Goal: Task Accomplishment & Management: Complete application form

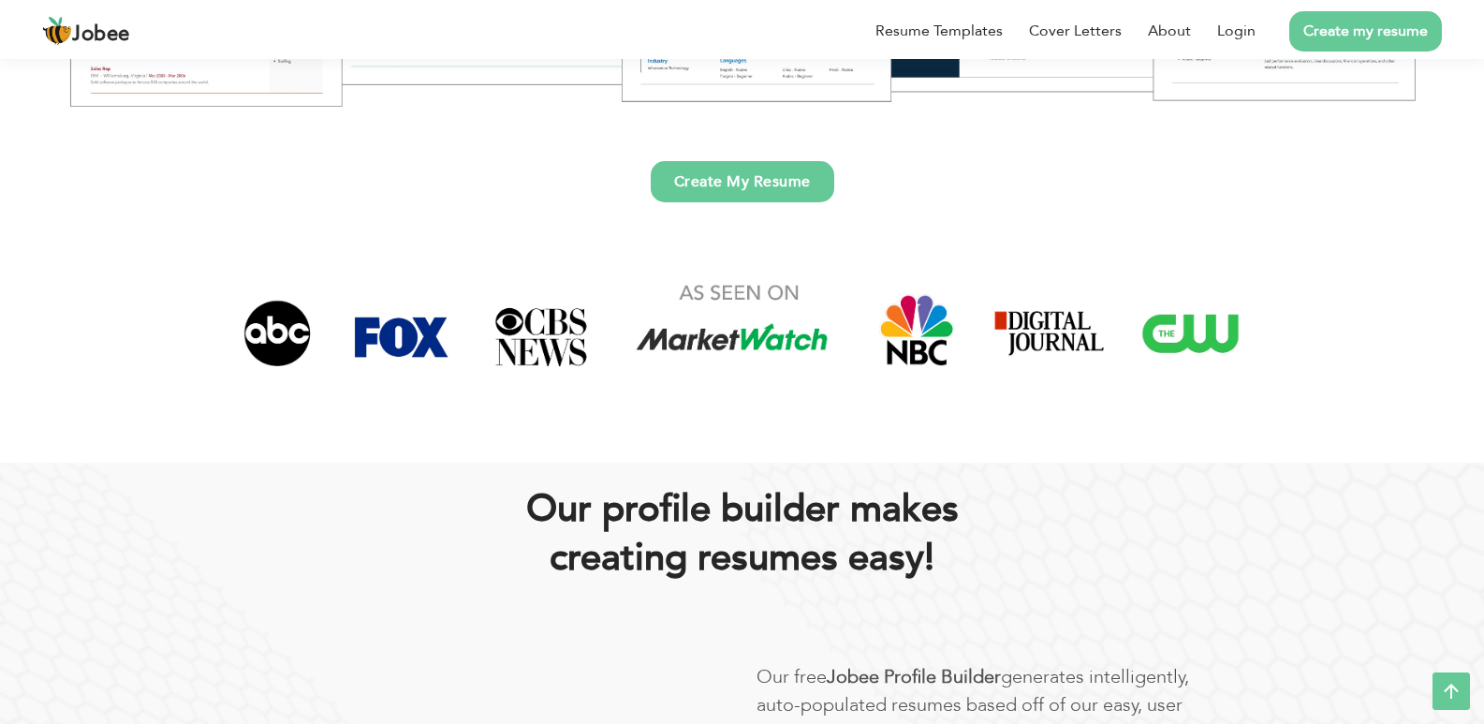
scroll to position [468, 0]
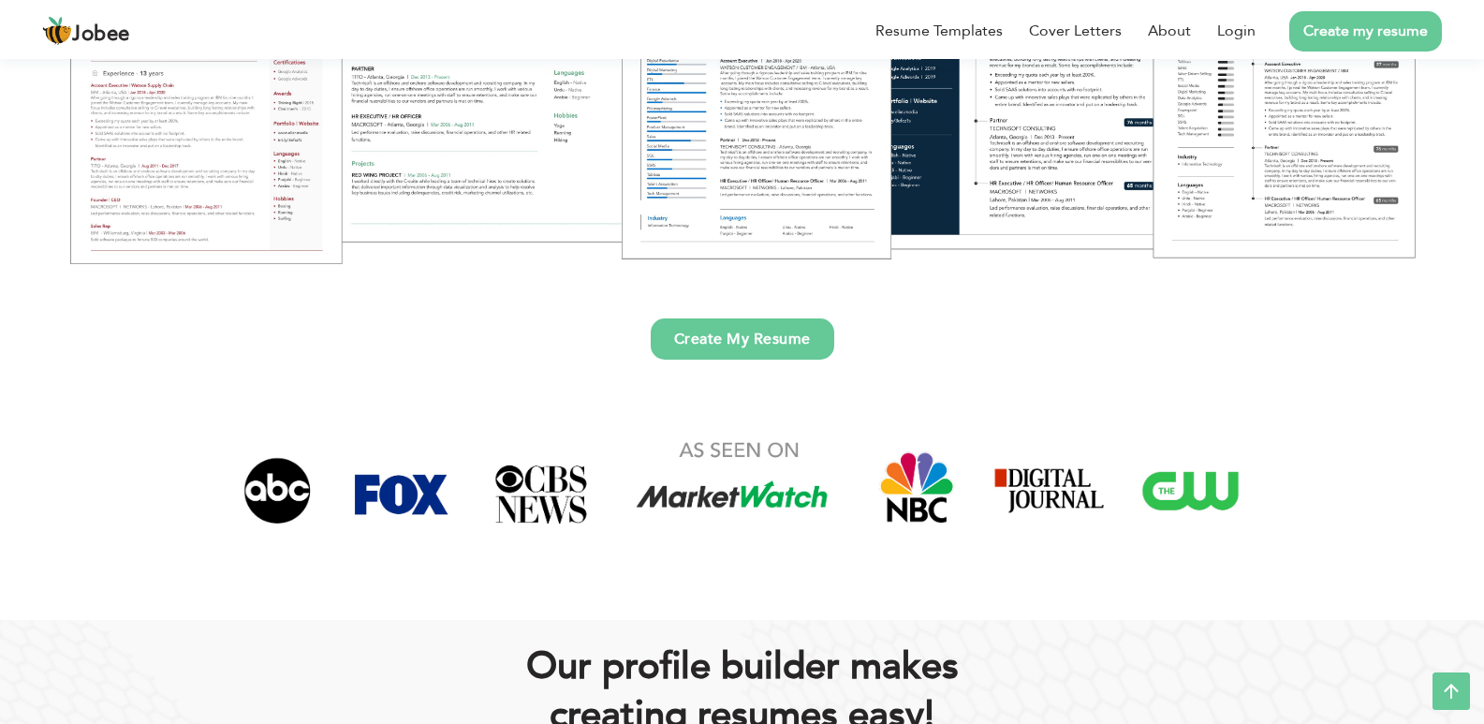
click at [783, 326] on link "Create My Resume" at bounding box center [742, 338] width 183 height 41
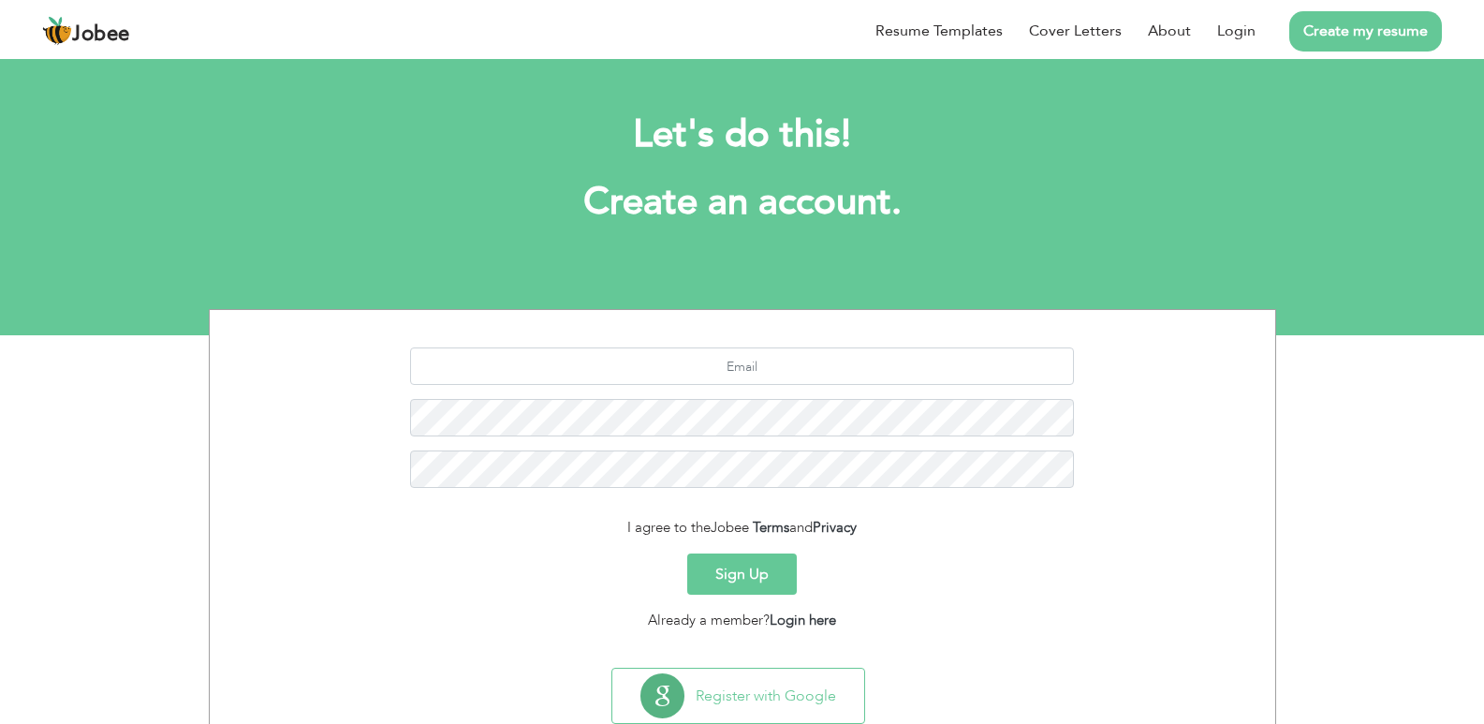
scroll to position [53, 0]
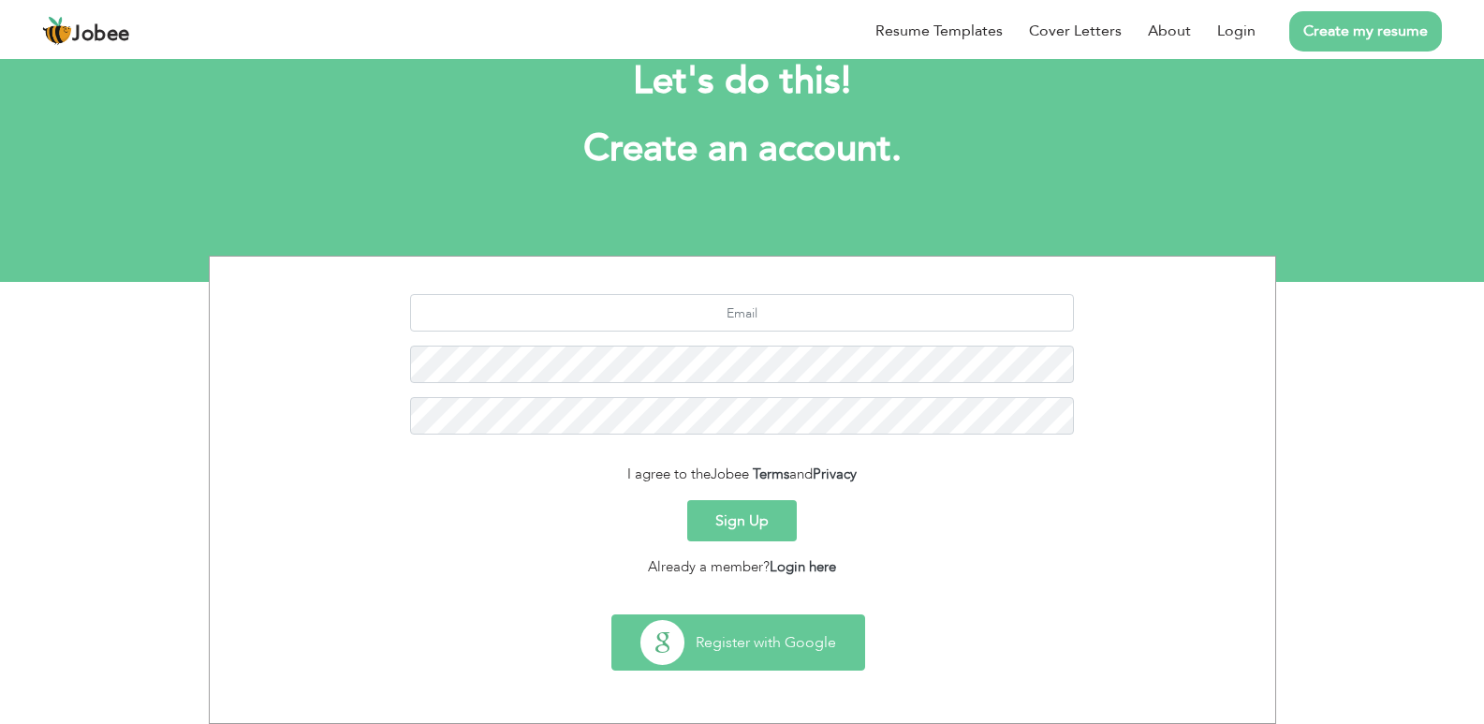
click at [796, 623] on button "Register with Google" at bounding box center [738, 642] width 252 height 54
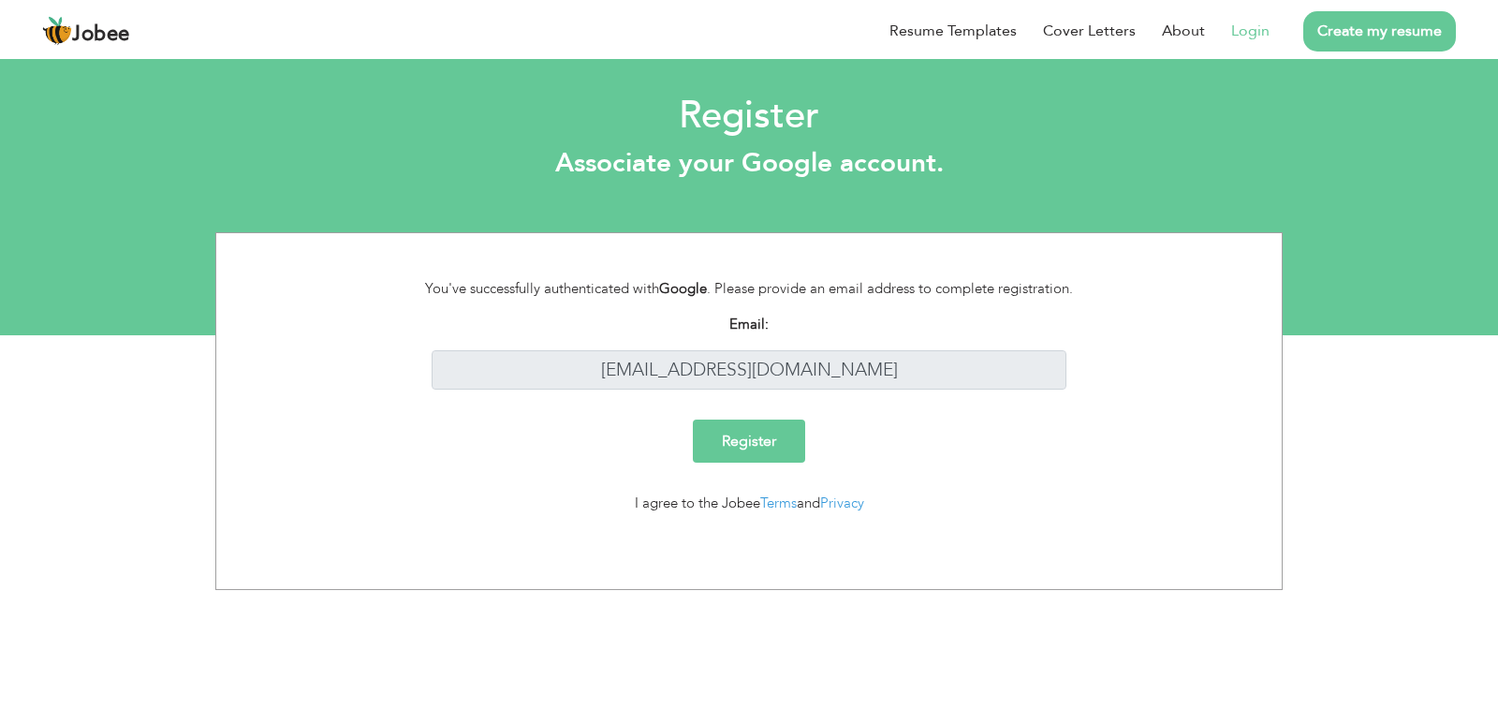
click at [780, 453] on input "Register" at bounding box center [749, 440] width 112 height 43
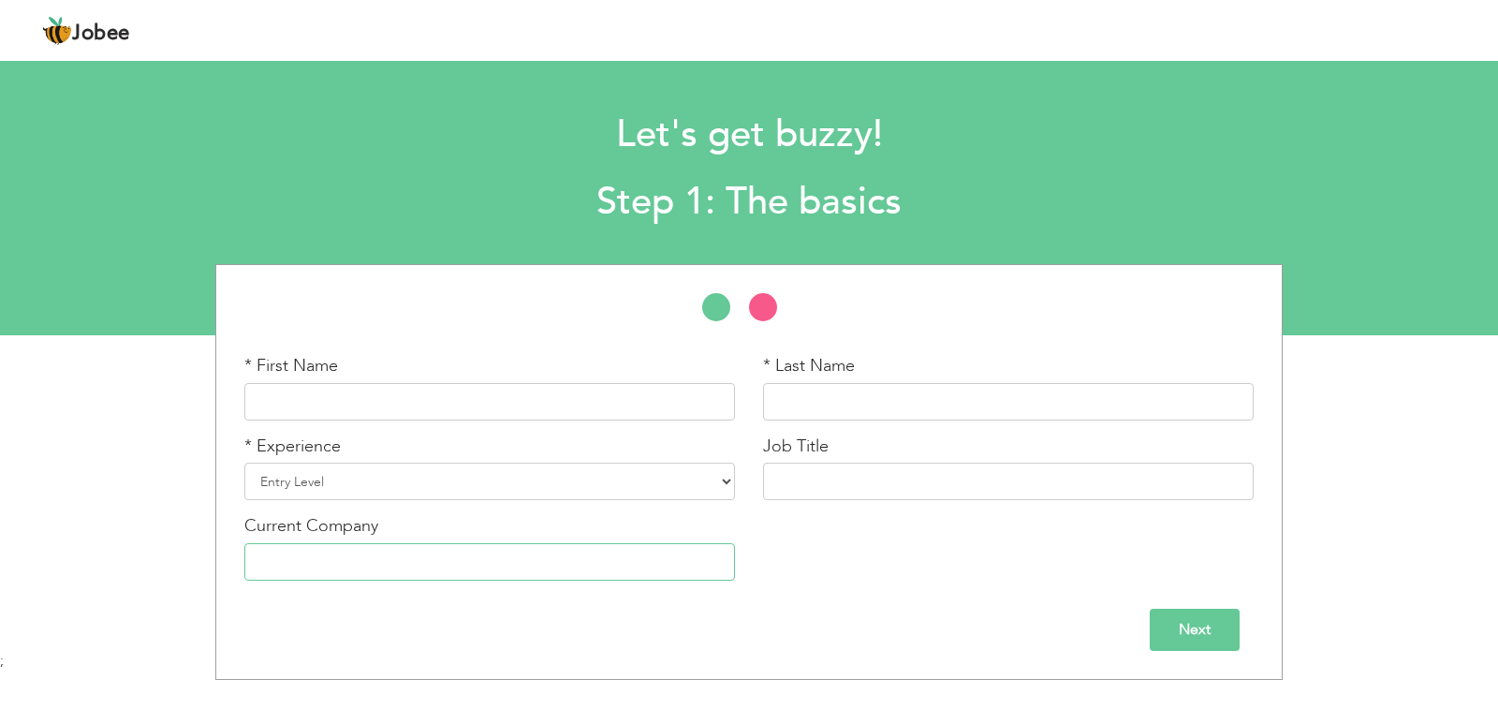
click at [416, 575] on input "text" at bounding box center [489, 561] width 491 height 37
click at [855, 476] on input "text" at bounding box center [1008, 480] width 491 height 37
click at [872, 384] on input "text" at bounding box center [1008, 401] width 491 height 37
click at [761, 306] on li at bounding box center [772, 311] width 47 height 37
click at [714, 303] on li at bounding box center [725, 311] width 47 height 37
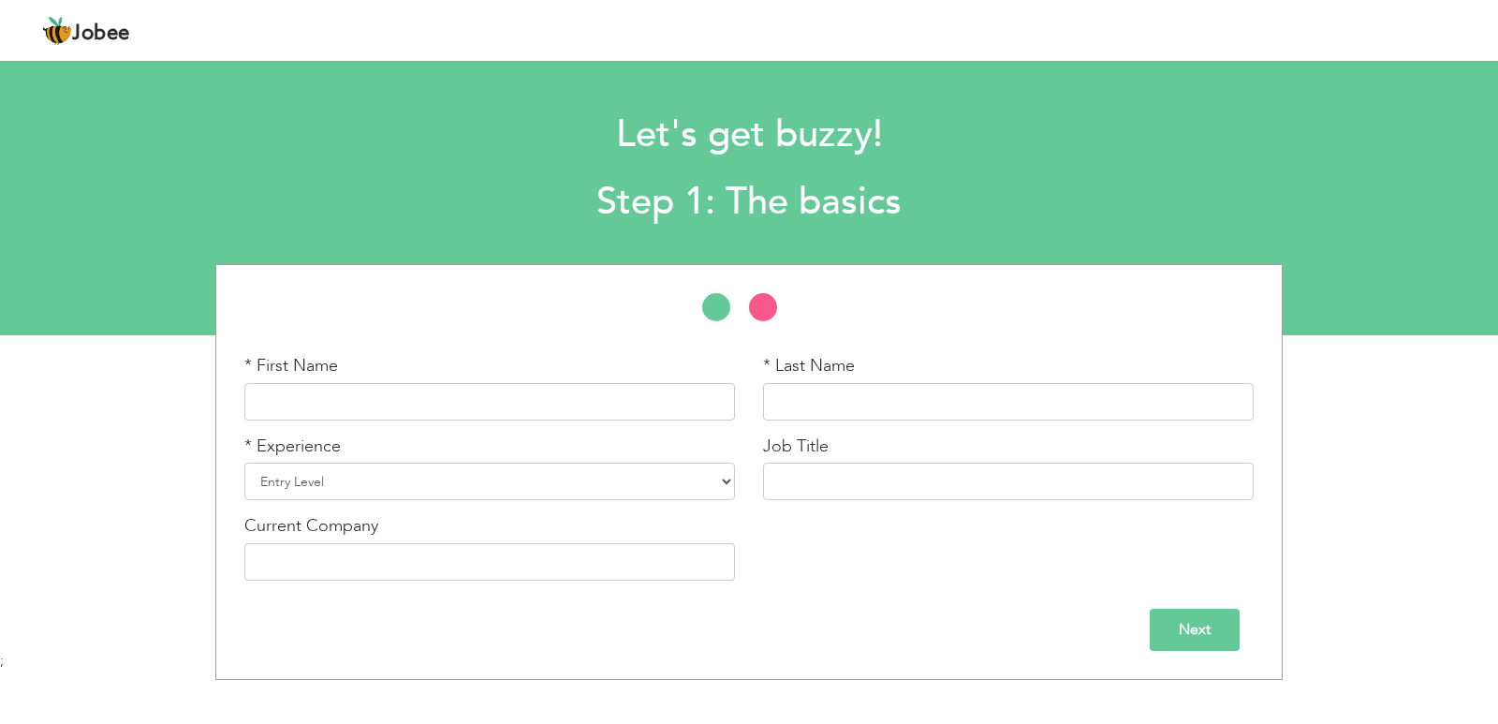
click at [807, 309] on div at bounding box center [748, 316] width 1065 height 47
drag, startPoint x: 404, startPoint y: 373, endPoint x: 408, endPoint y: 387, distance: 14.5
click at [407, 382] on div "* First Name" at bounding box center [489, 387] width 491 height 66
click at [409, 394] on input "text" at bounding box center [489, 401] width 491 height 37
type input "Arbab"
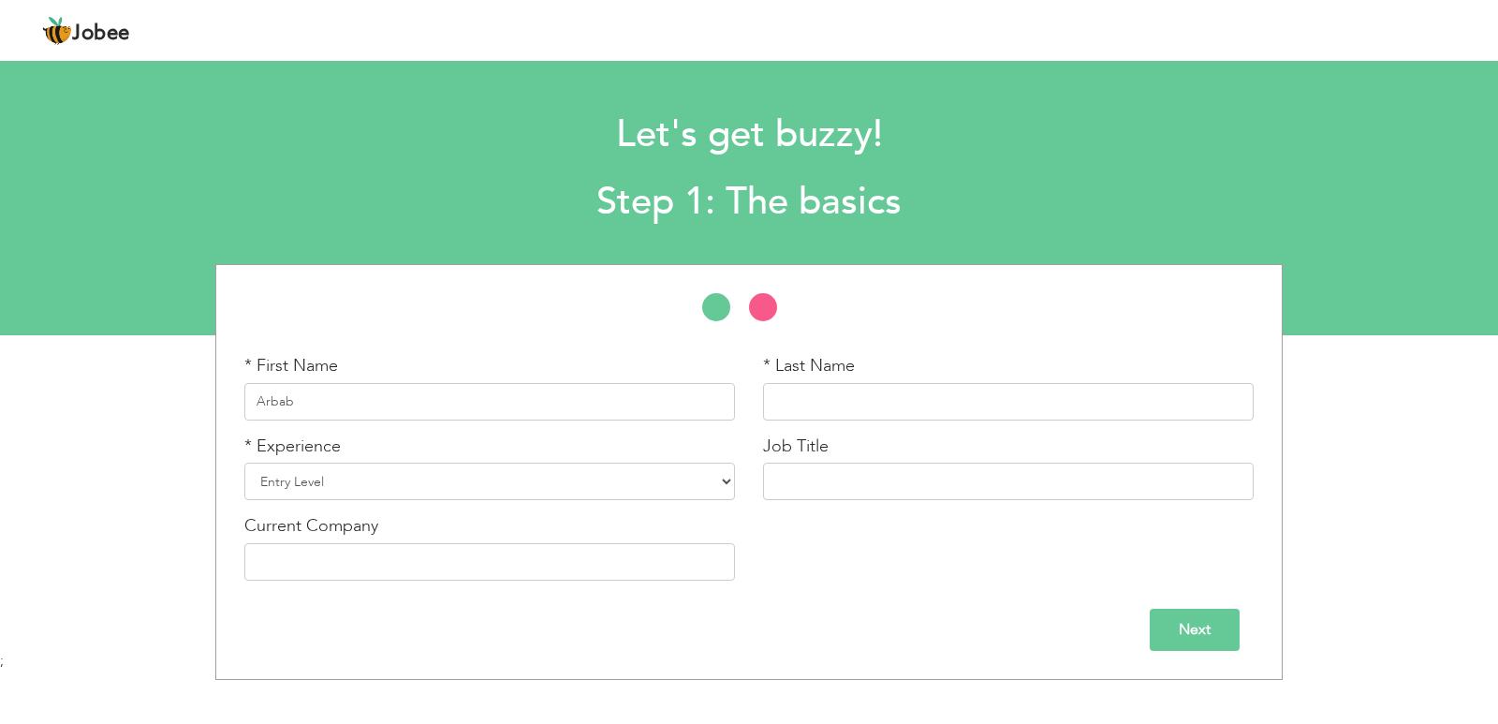
click at [856, 374] on div "* Last Name" at bounding box center [1008, 387] width 491 height 66
drag, startPoint x: 840, startPoint y: 388, endPoint x: 838, endPoint y: 400, distance: 12.3
click at [840, 389] on input "text" at bounding box center [1008, 401] width 491 height 37
type input "[PERSON_NAME]"
click at [447, 491] on select "Entry Level Less than 1 Year 1 Year 2 Years 3 Years 4 Years 5 Years 6 Years 7 Y…" at bounding box center [489, 480] width 491 height 37
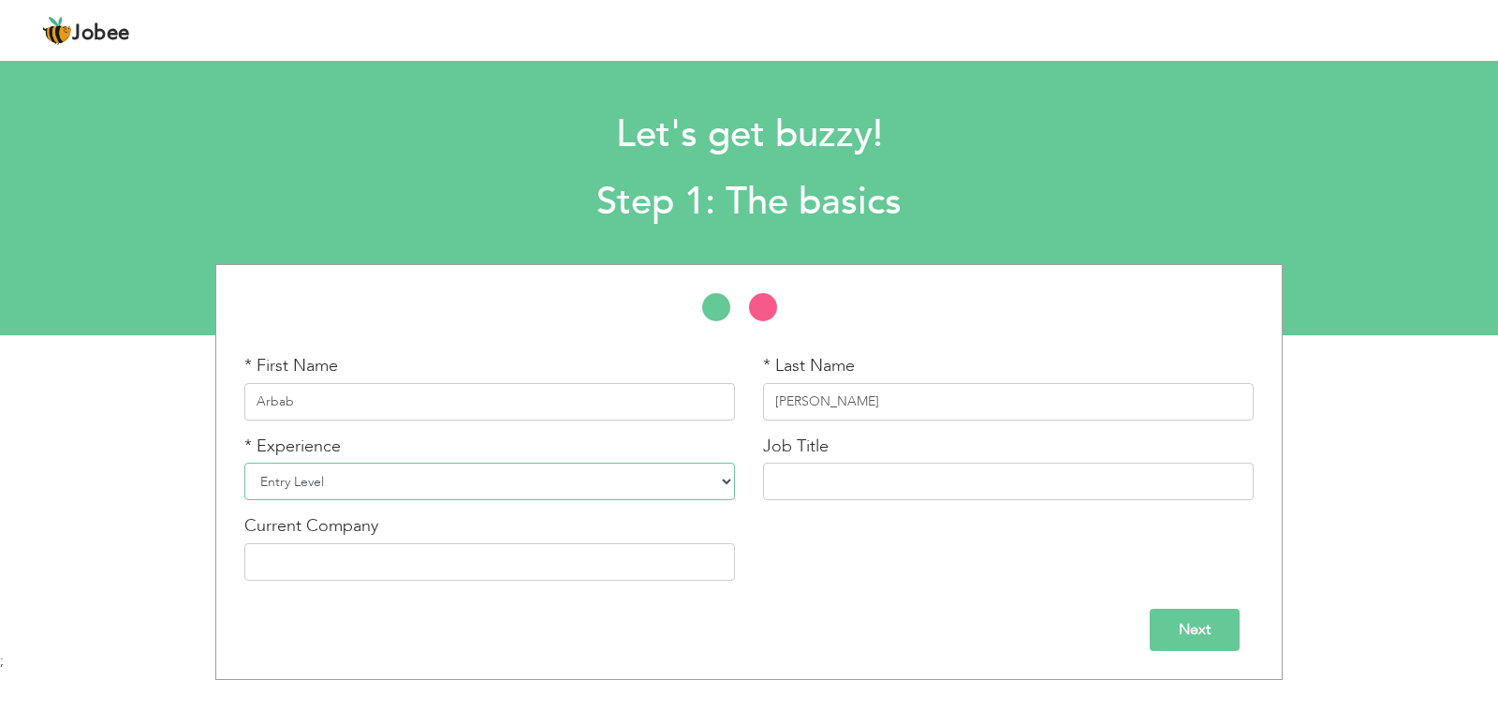
select select "4"
click at [244, 462] on select "Entry Level Less than 1 Year 1 Year 2 Years 3 Years 4 Years 5 Years 6 Years 7 Y…" at bounding box center [489, 480] width 491 height 37
click at [999, 487] on input "text" at bounding box center [1008, 480] width 491 height 37
paste input "Lead Generation Specialist"
type input "Lead Generation Specialist"
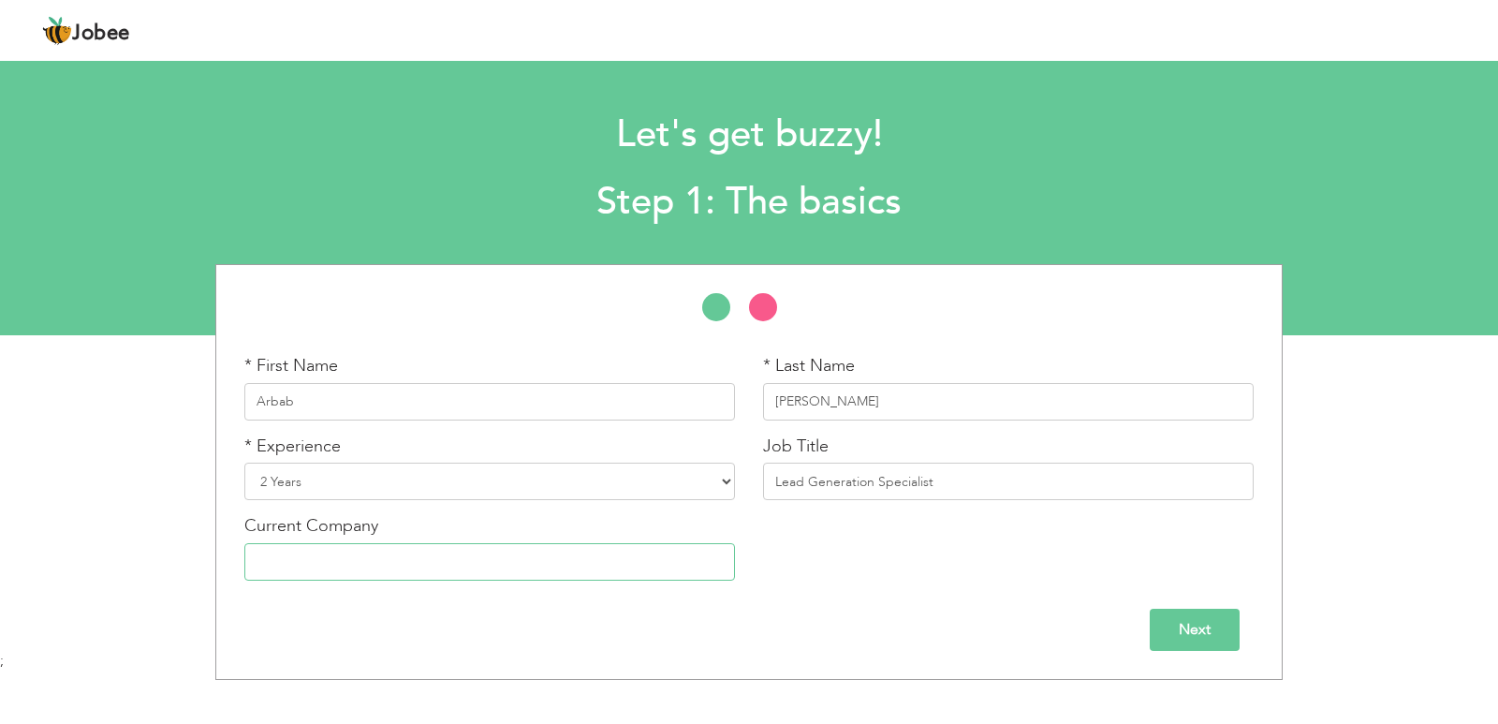
click at [602, 549] on input "text" at bounding box center [489, 561] width 491 height 37
click at [1174, 620] on input "Next" at bounding box center [1195, 629] width 90 height 42
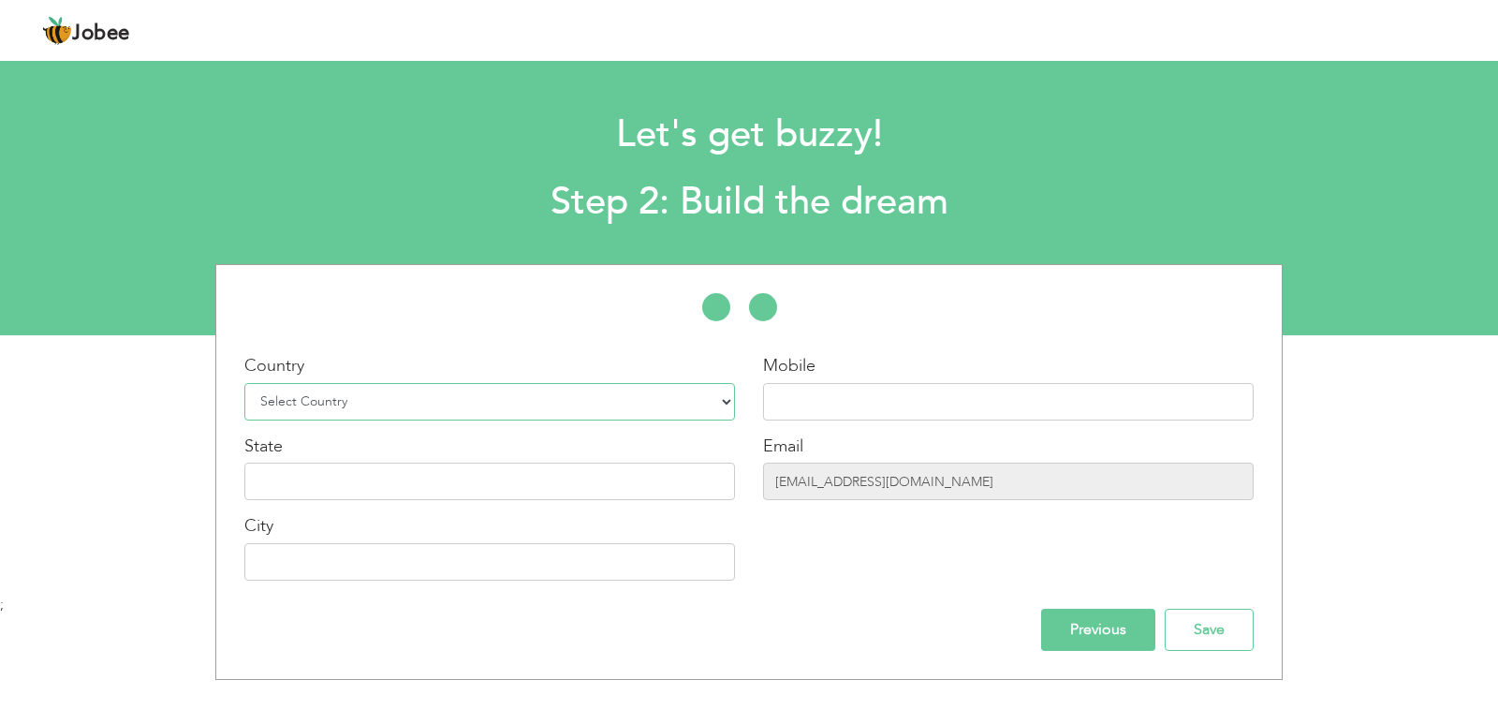
click at [402, 391] on select "Select Country Afghanistan Albania Algeria American Samoa Andorra Angola Anguil…" at bounding box center [489, 401] width 491 height 37
select select "166"
click at [244, 383] on select "Select Country Afghanistan Albania Algeria American Samoa Andorra Angola Anguil…" at bounding box center [489, 401] width 491 height 37
click at [808, 397] on input "text" at bounding box center [1008, 401] width 491 height 37
type input "03296868862"
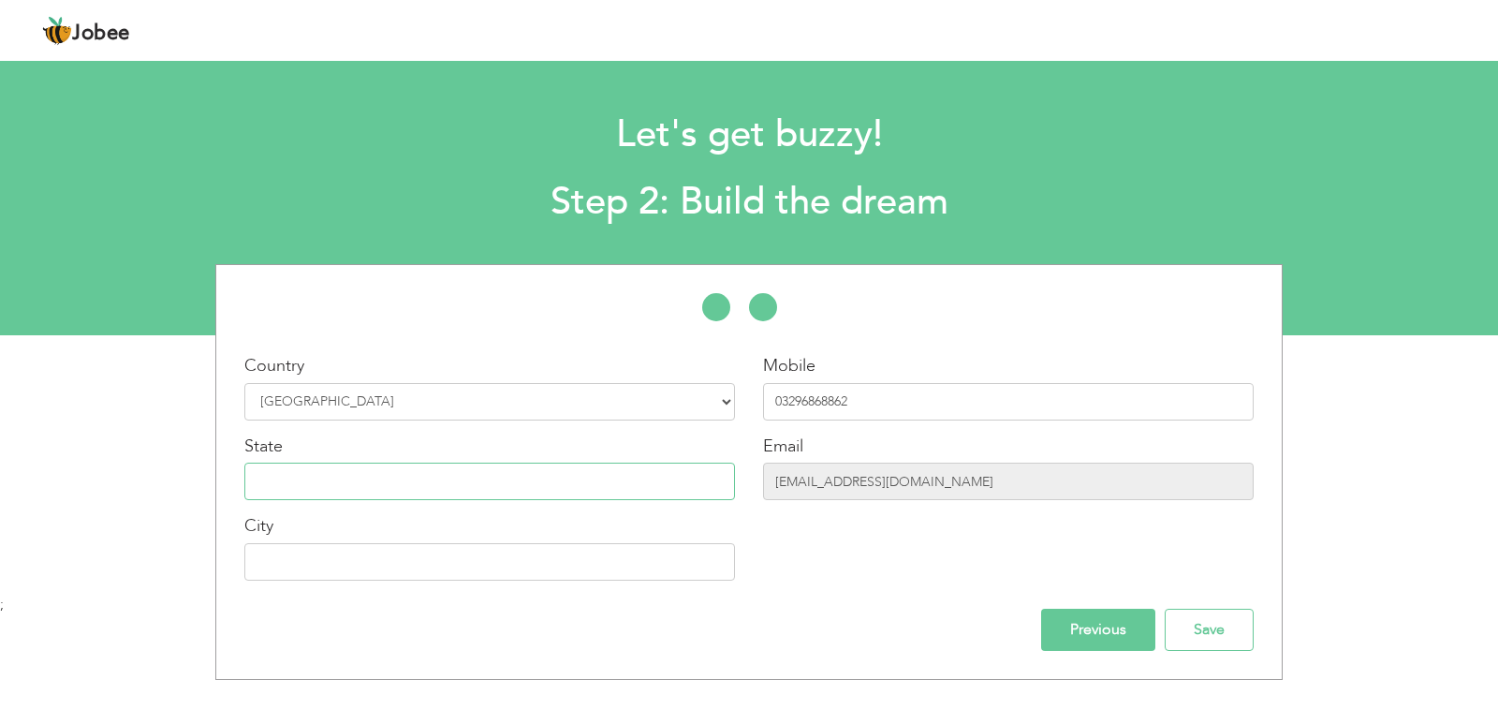
click at [385, 477] on input "text" at bounding box center [489, 480] width 491 height 37
type input "Punjab"
click at [981, 475] on input "arbabmoiz02@gmail.com" at bounding box center [1008, 480] width 491 height 37
click at [388, 575] on input "text" at bounding box center [489, 561] width 491 height 37
type input "Bahawalpur"
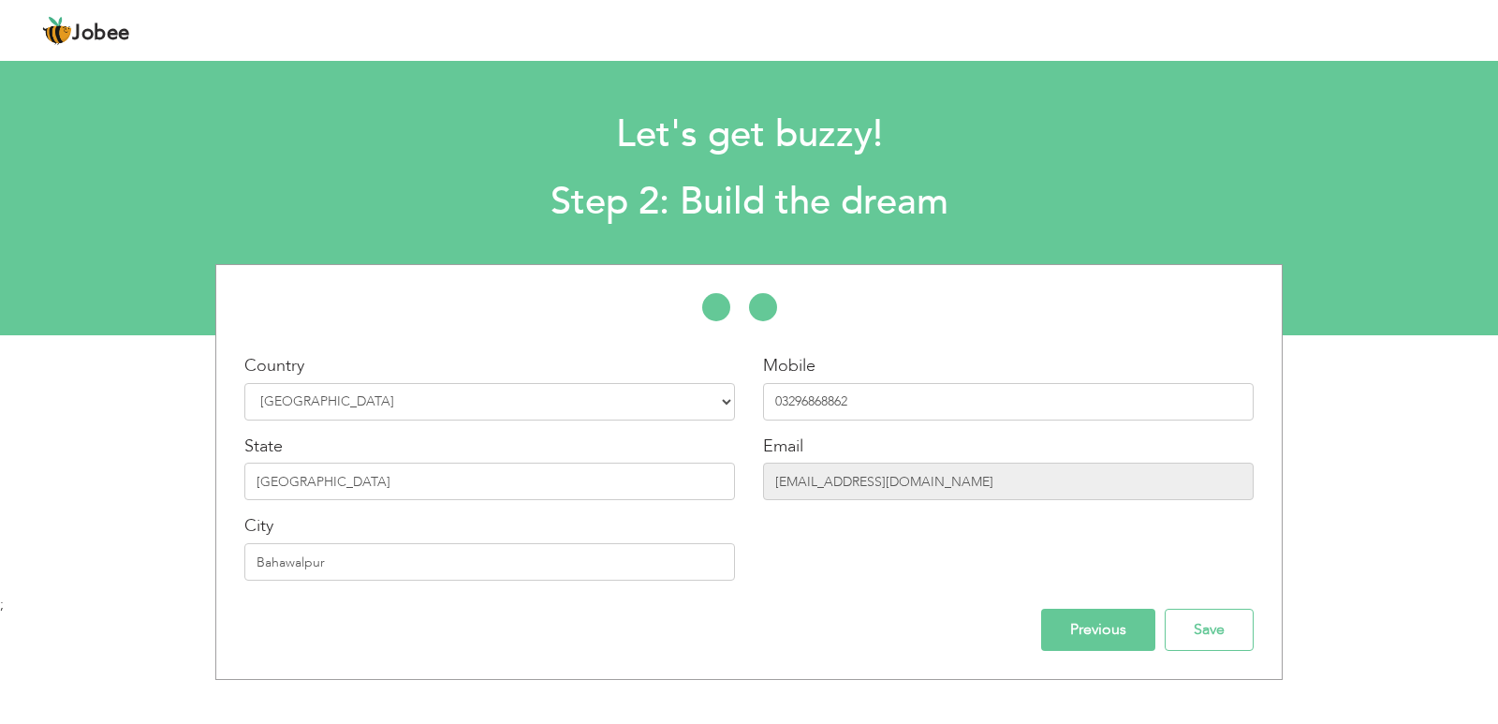
click at [873, 591] on div "Mobile 03296868862 Email arbabmoiz02@gmail.com" at bounding box center [1008, 474] width 519 height 241
click at [1227, 638] on input "Save" at bounding box center [1209, 629] width 89 height 42
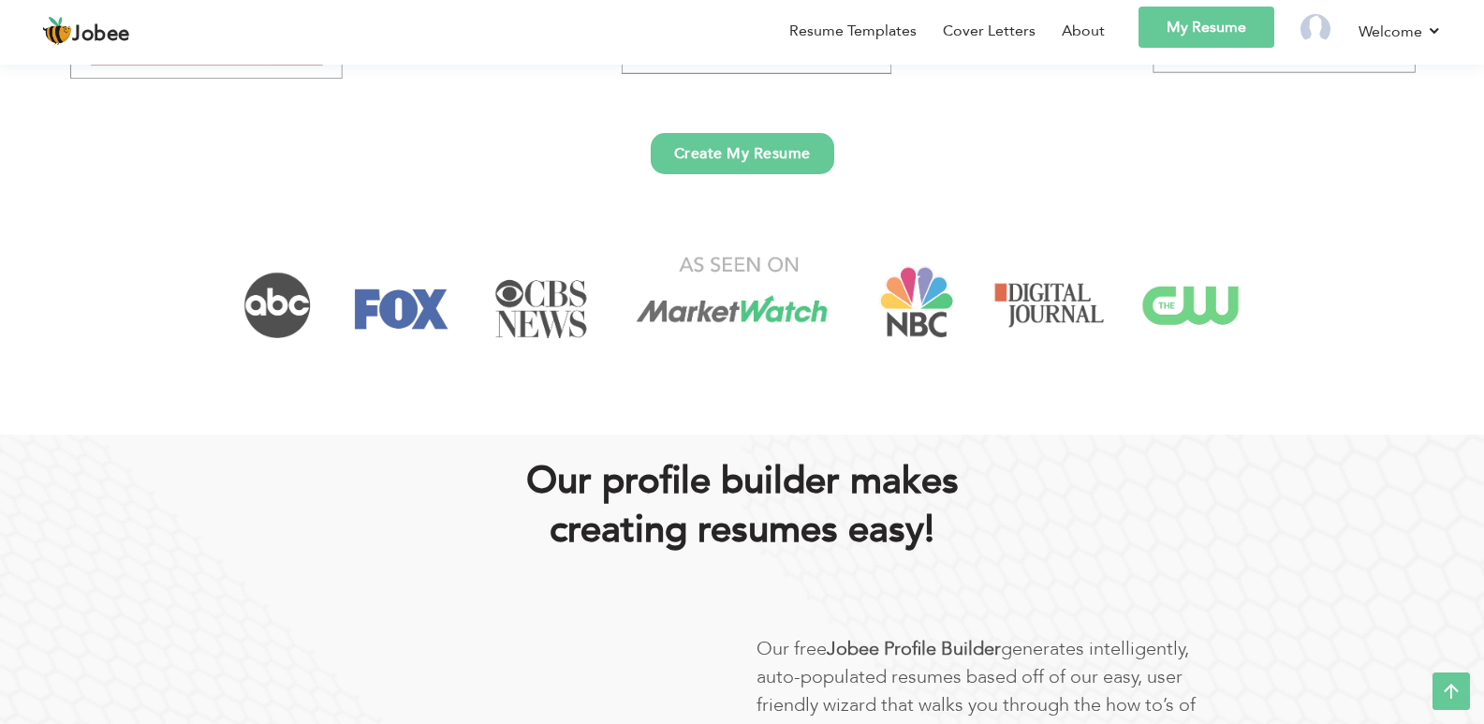
scroll to position [655, 0]
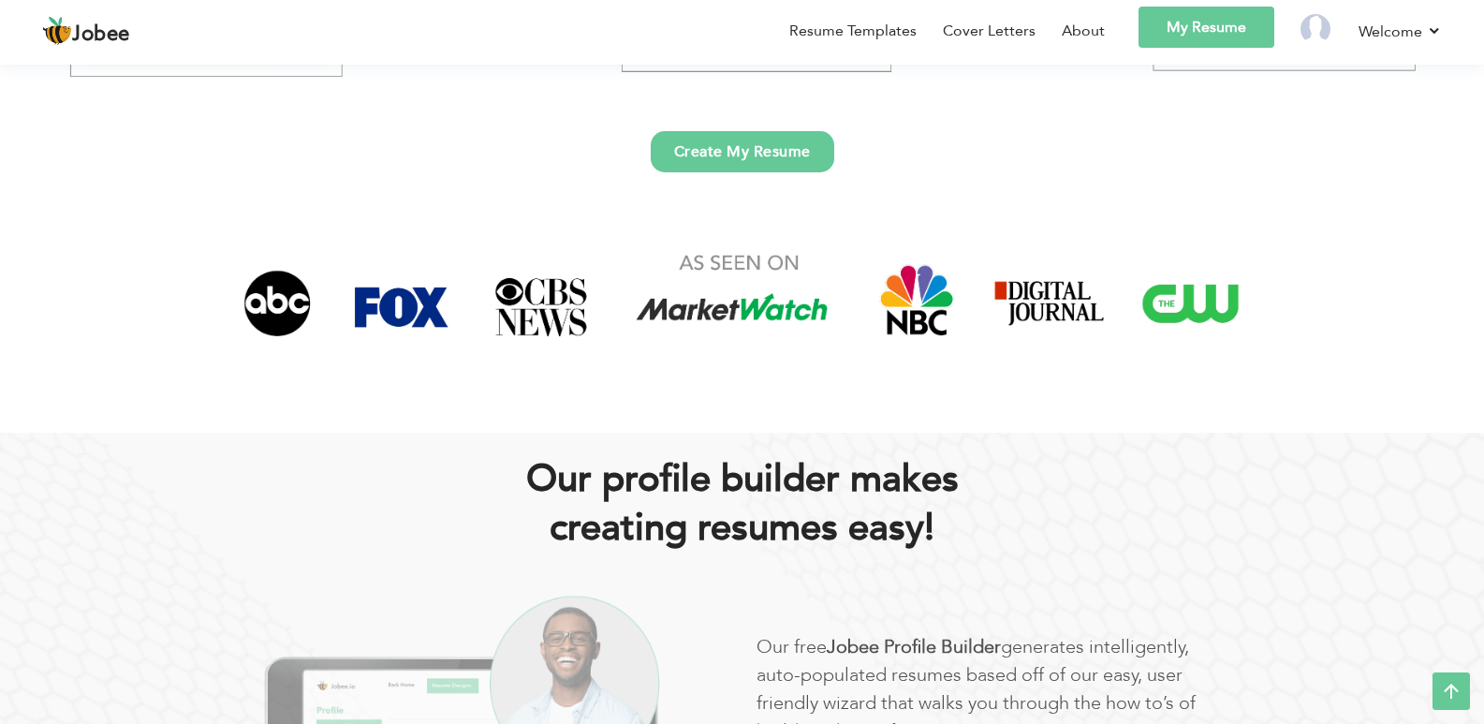
click at [777, 136] on link "Create My Resume" at bounding box center [742, 151] width 183 height 41
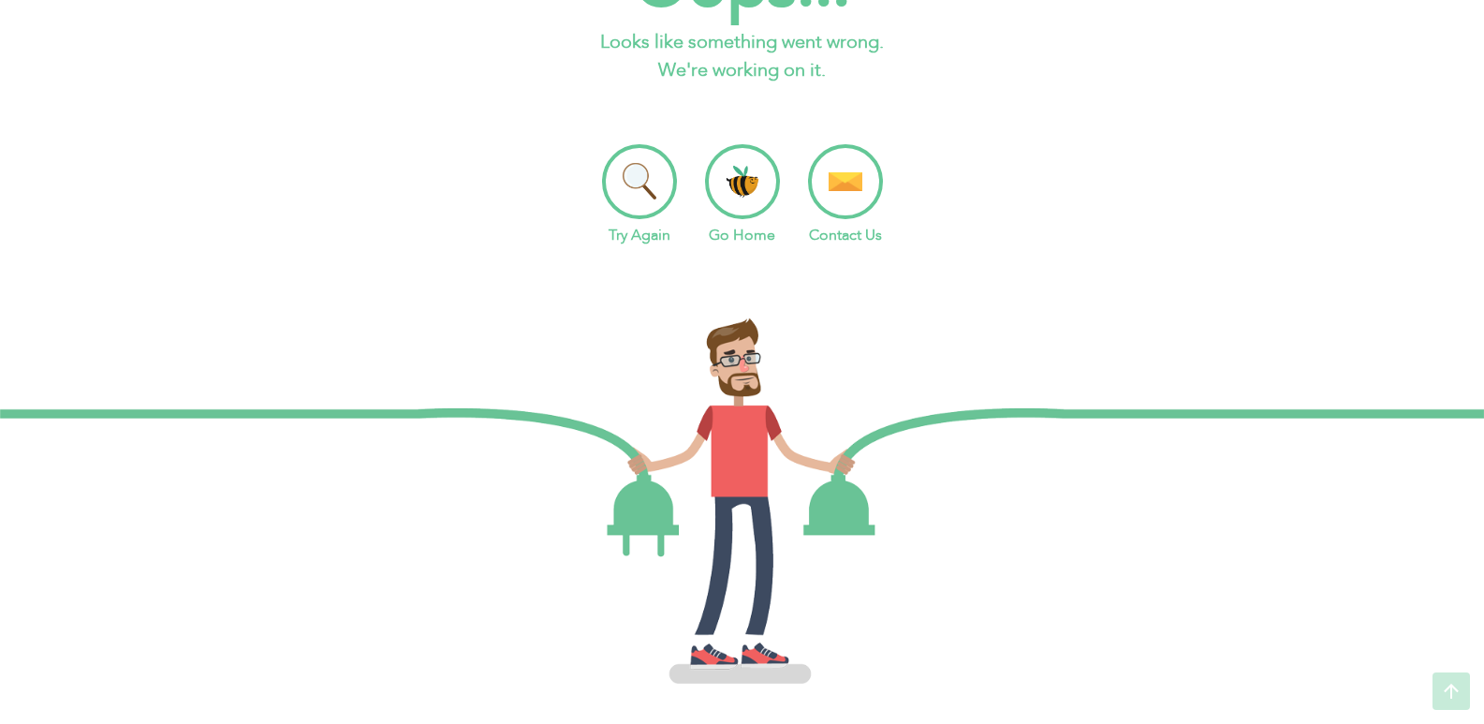
scroll to position [140, 0]
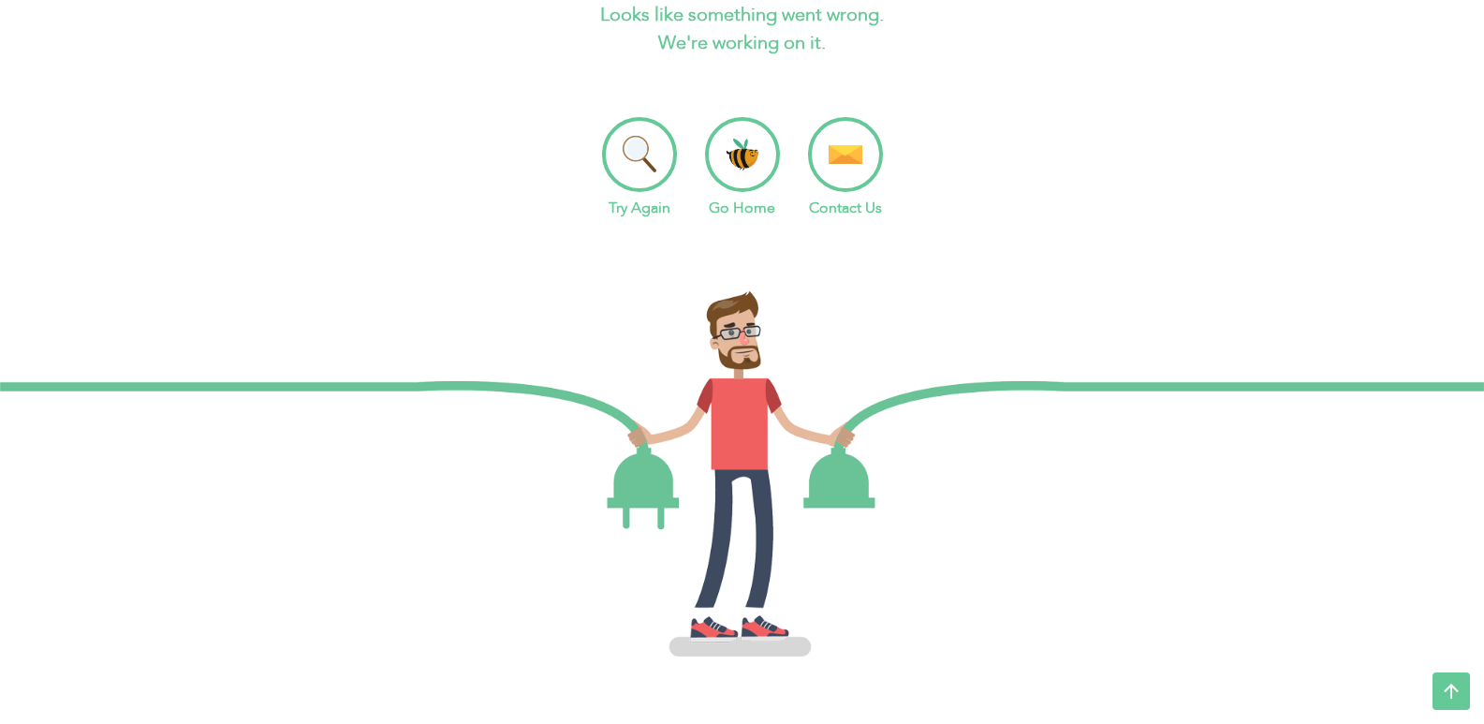
click at [636, 146] on li "Try Again" at bounding box center [639, 168] width 75 height 102
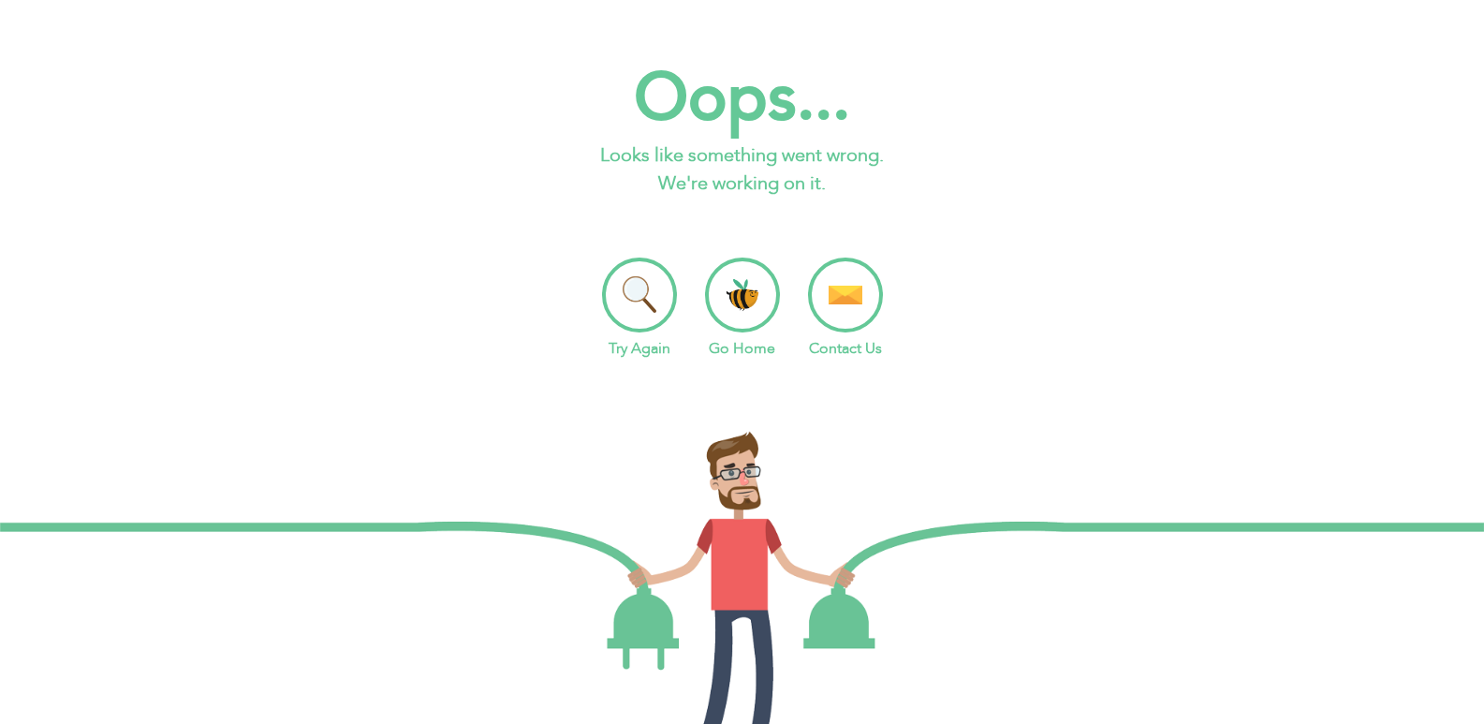
click at [656, 331] on li "Try Again" at bounding box center [639, 308] width 75 height 102
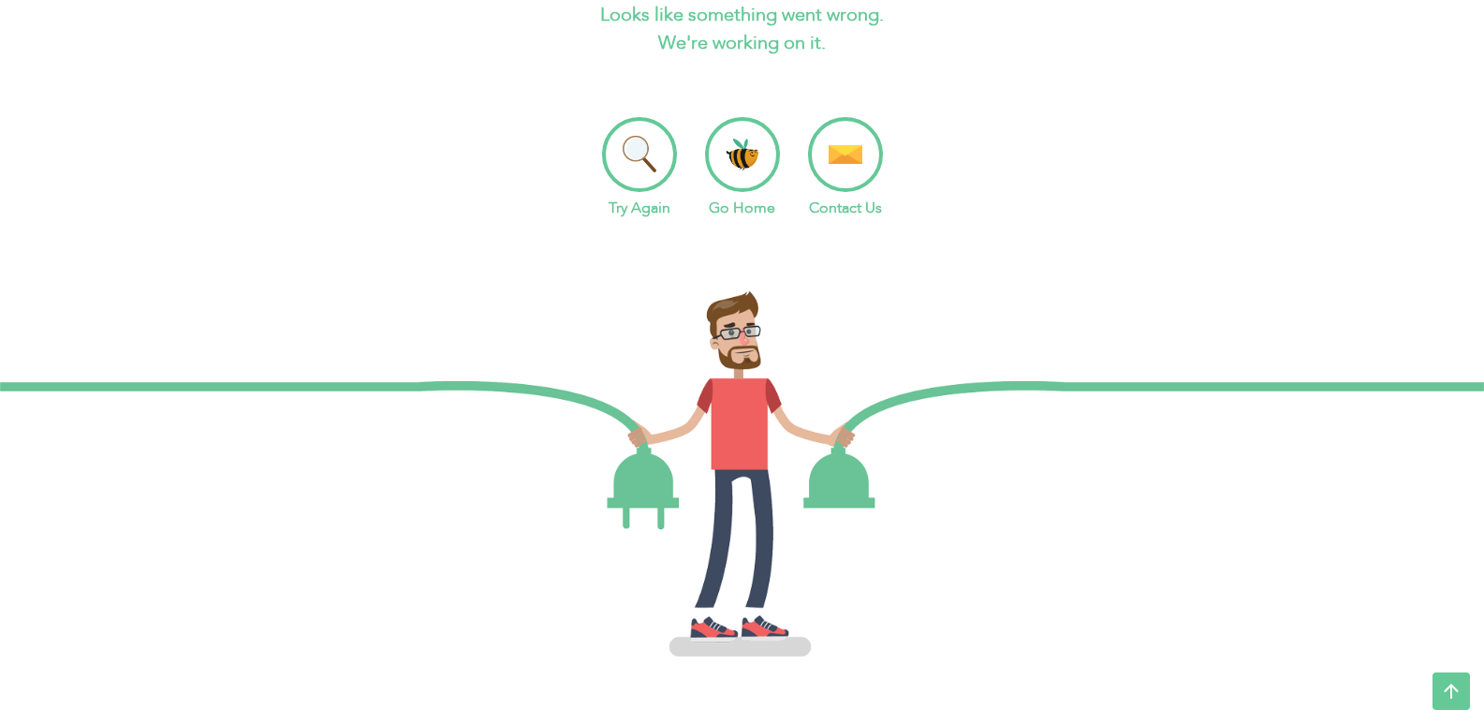
click at [769, 152] on li "Go Home" at bounding box center [742, 168] width 75 height 102
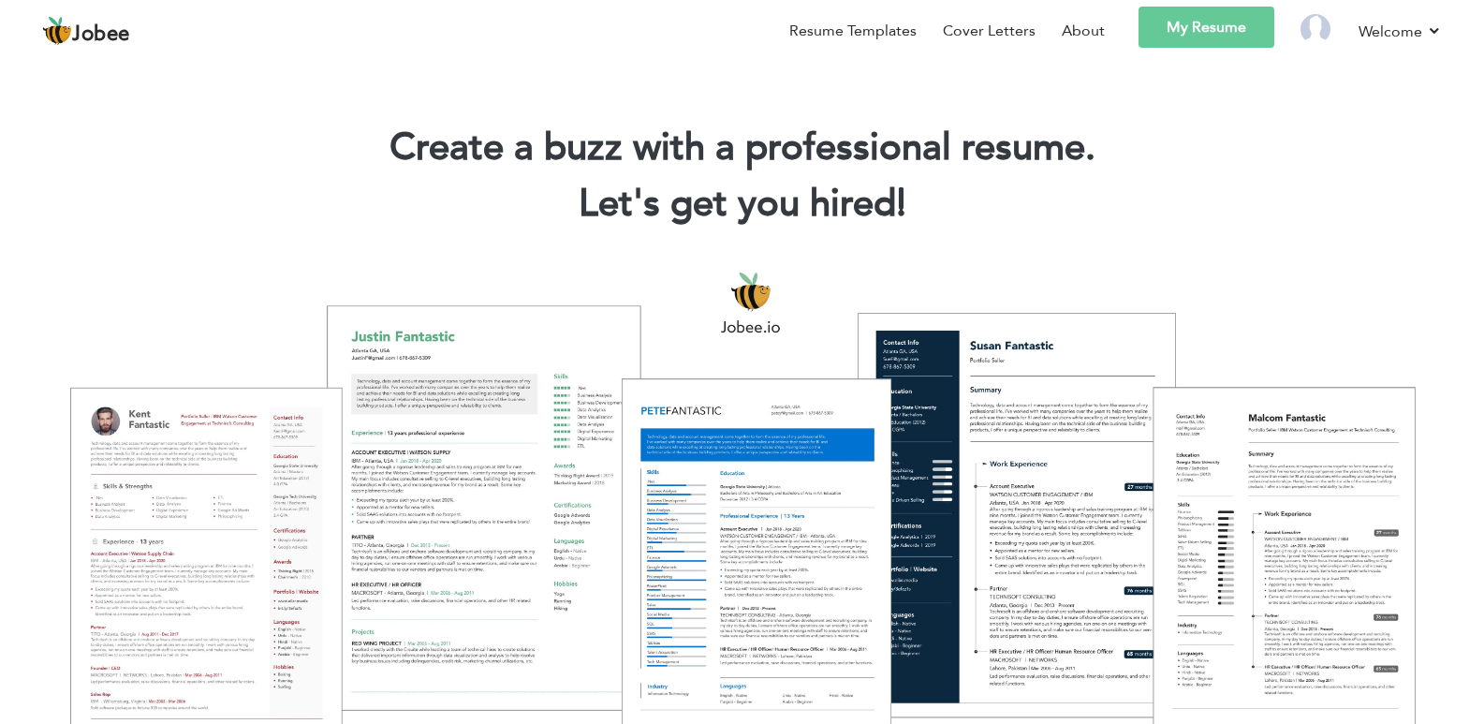
click at [1331, 30] on li at bounding box center [1303, 34] width 58 height 54
click at [1311, 29] on img at bounding box center [1315, 29] width 30 height 30
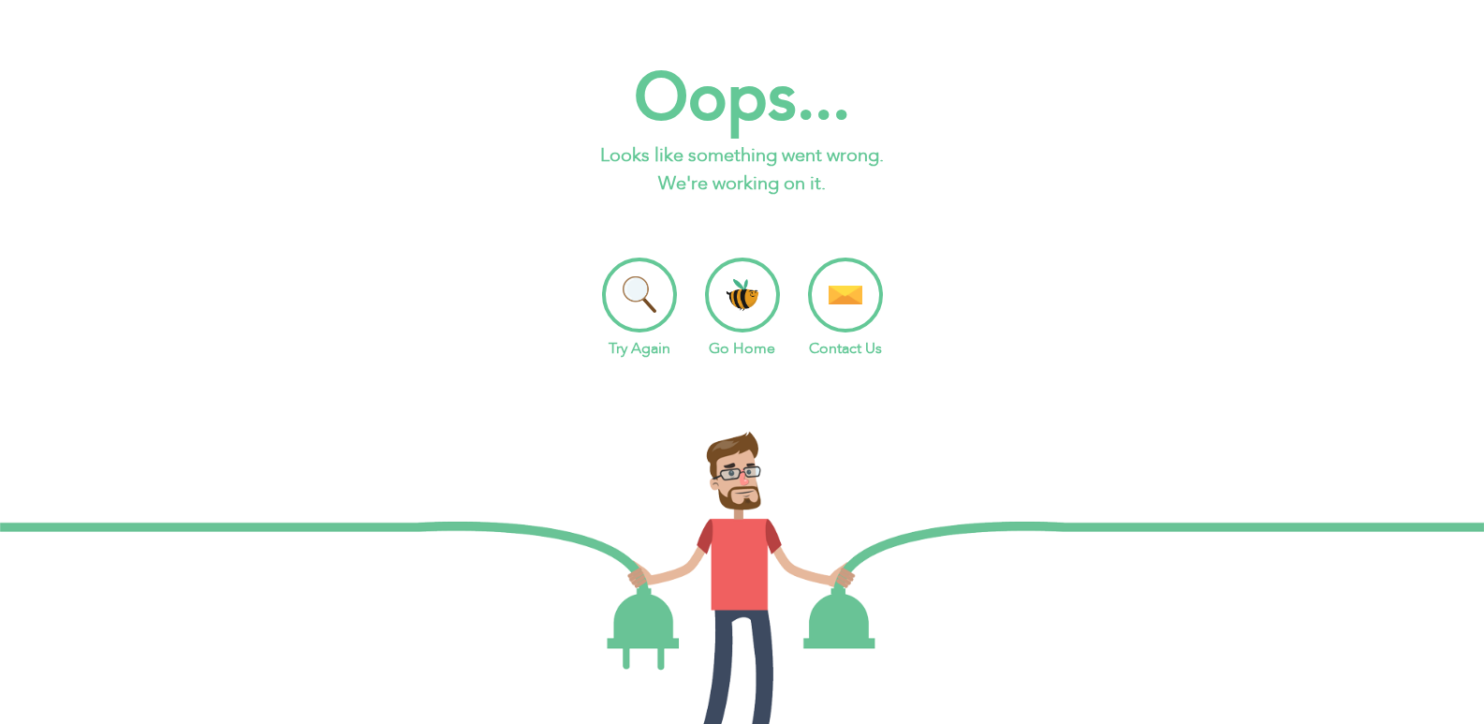
click at [745, 291] on li "Go Home" at bounding box center [742, 308] width 75 height 102
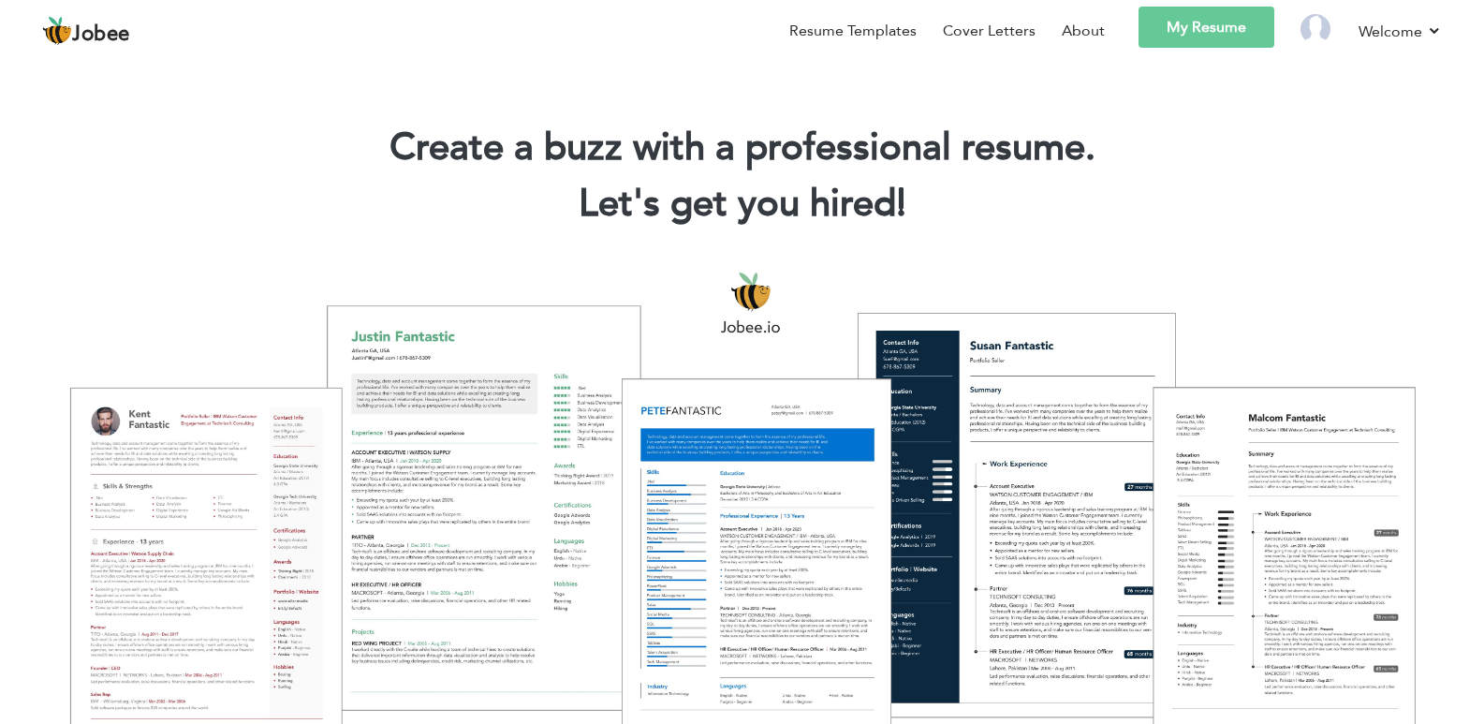
click at [1221, 22] on link "My Resume" at bounding box center [1206, 27] width 136 height 41
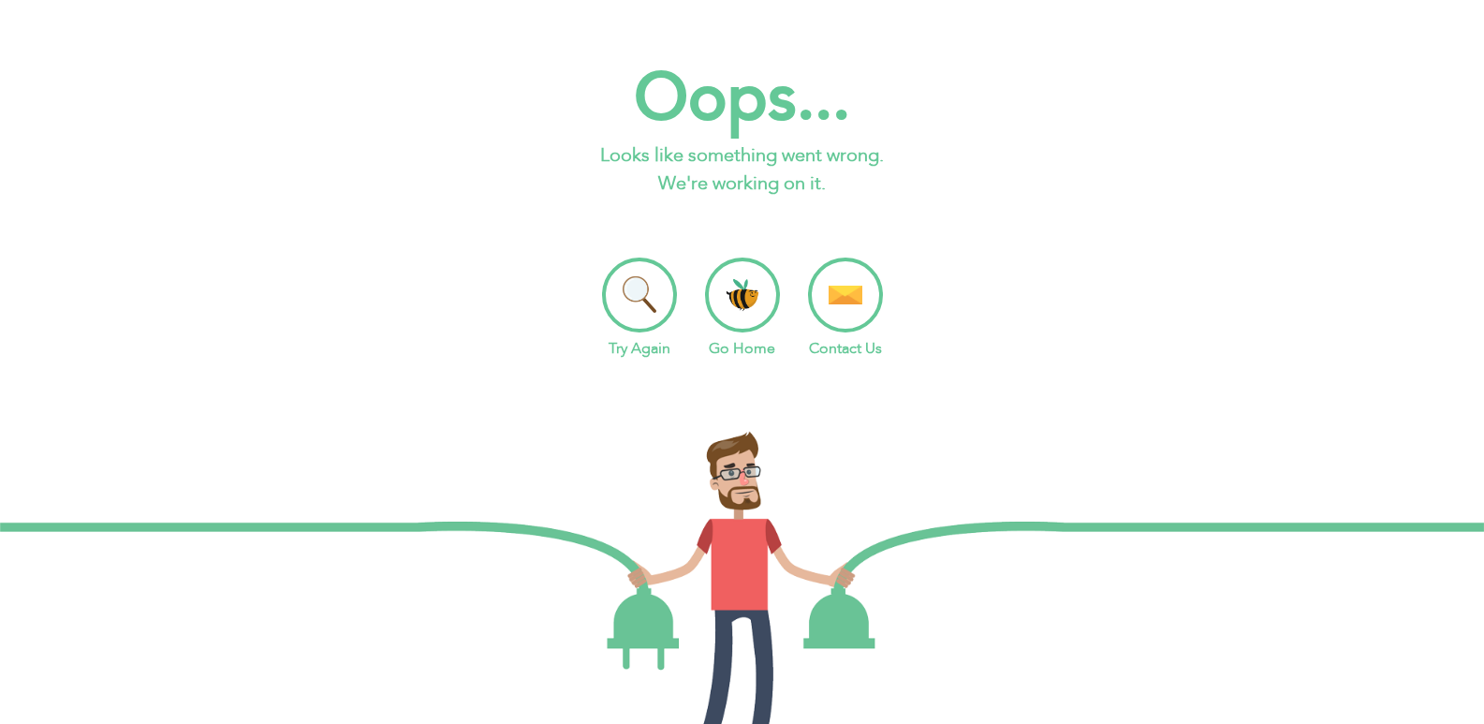
click at [723, 286] on li "Go Home" at bounding box center [742, 308] width 75 height 102
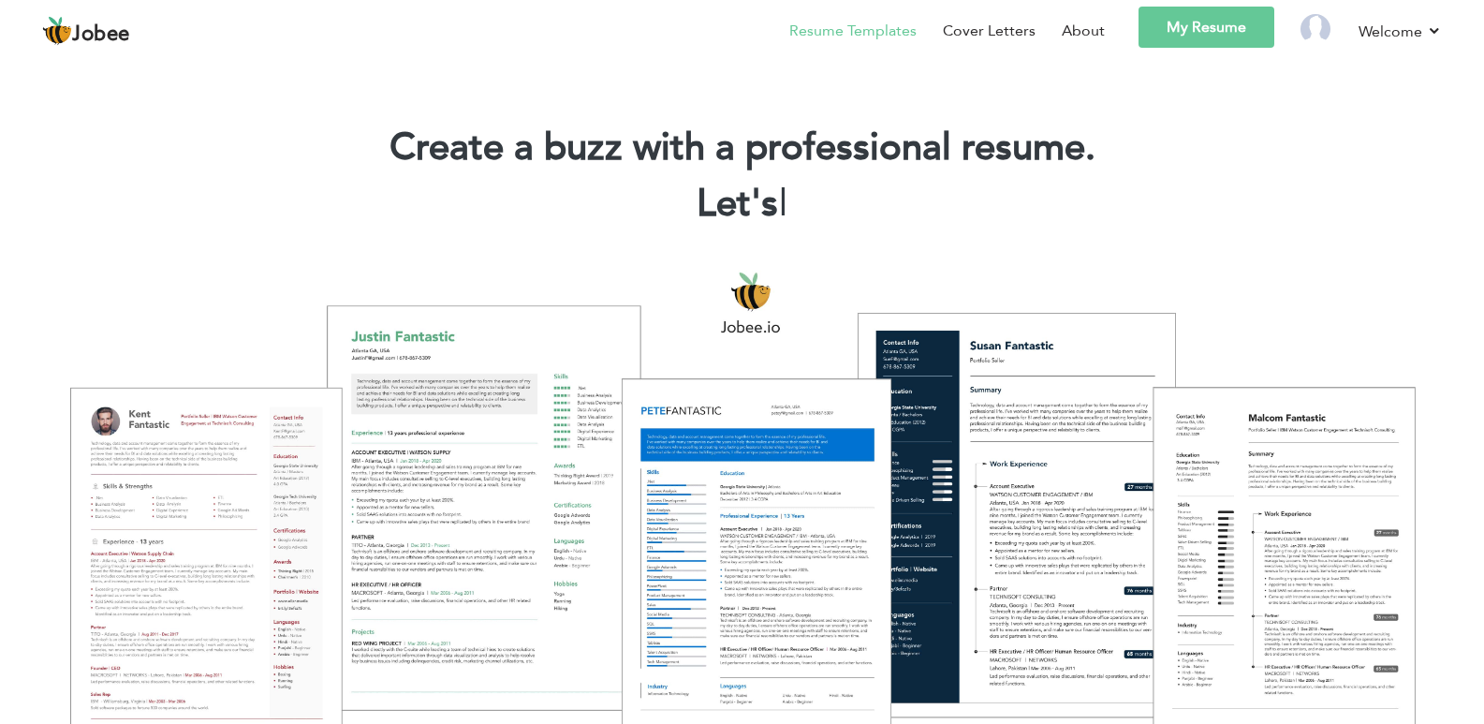
click at [819, 20] on link "Resume Templates" at bounding box center [852, 31] width 127 height 22
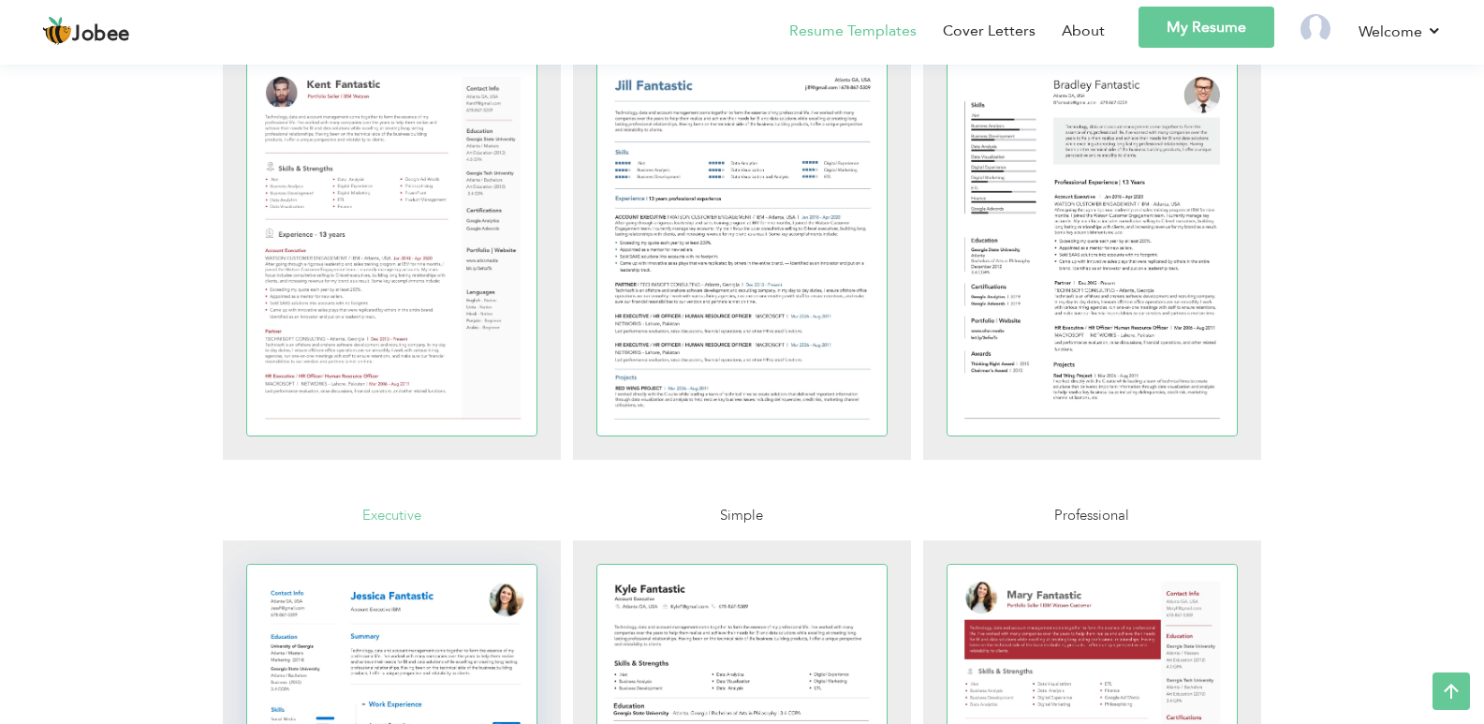
scroll to position [237, 0]
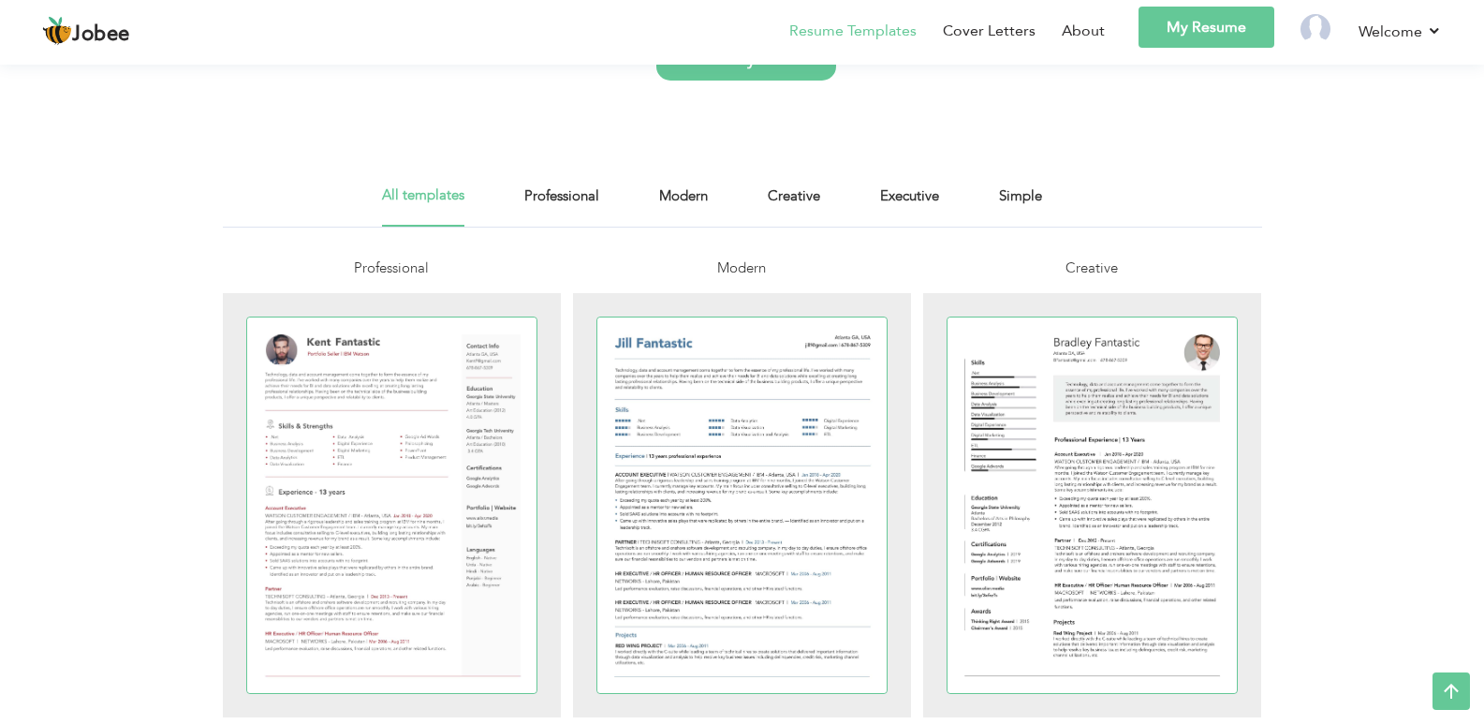
click at [372, 380] on div at bounding box center [392, 504] width 290 height 375
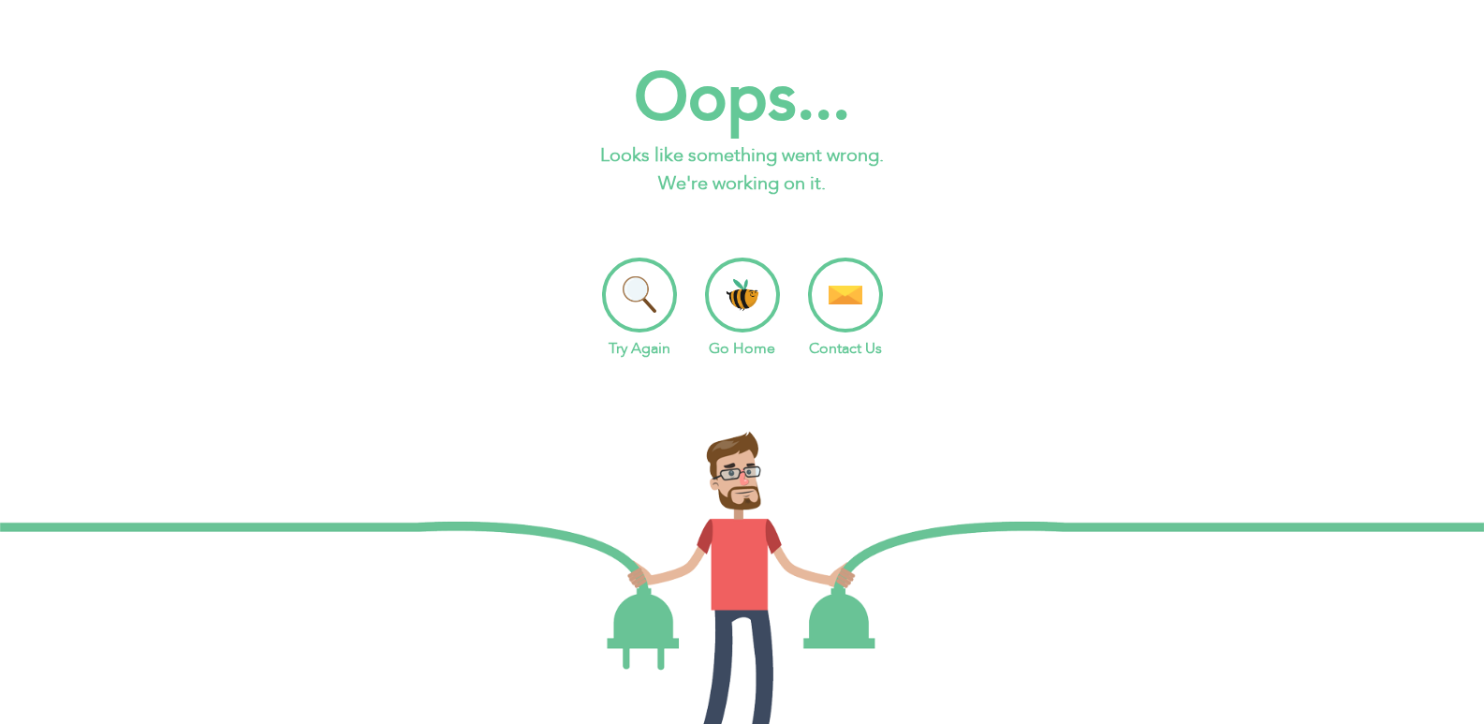
click at [764, 295] on li "Go Home" at bounding box center [742, 308] width 75 height 102
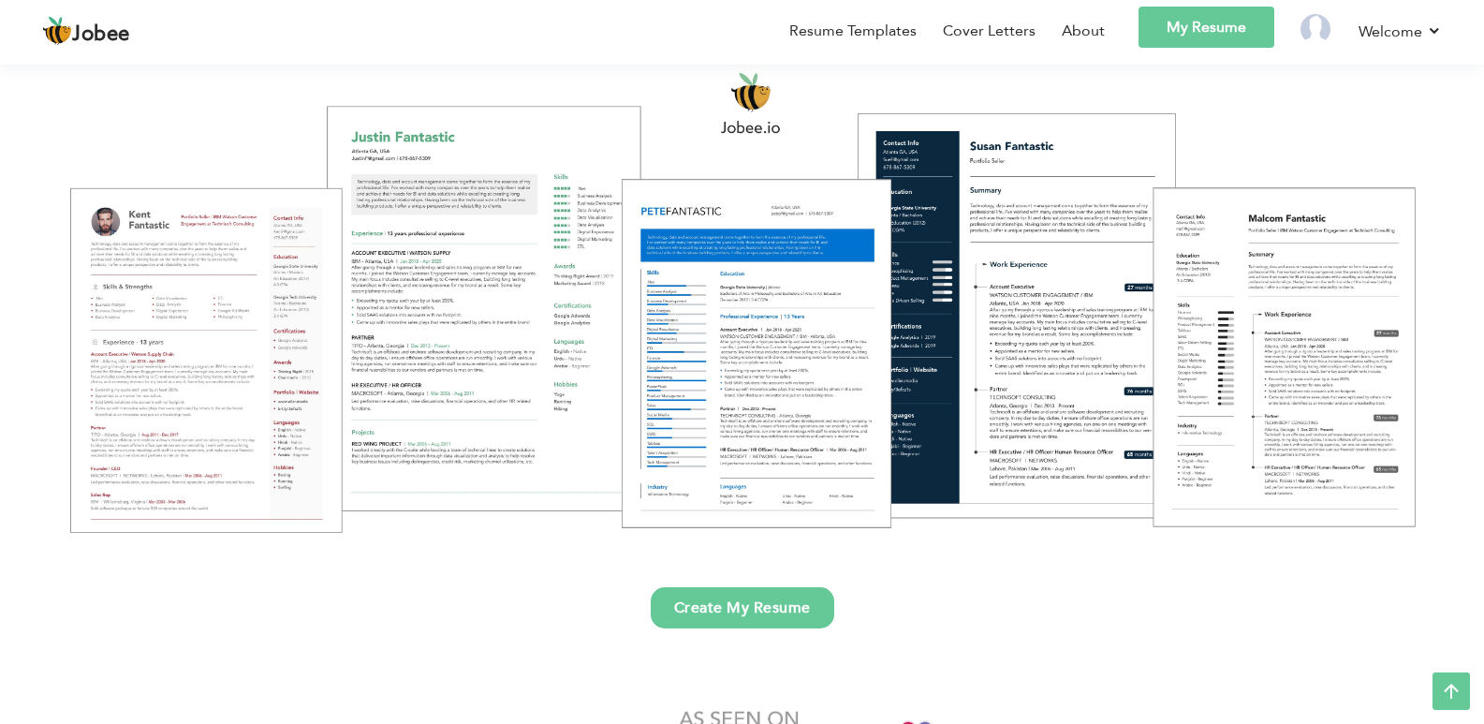
scroll to position [187, 0]
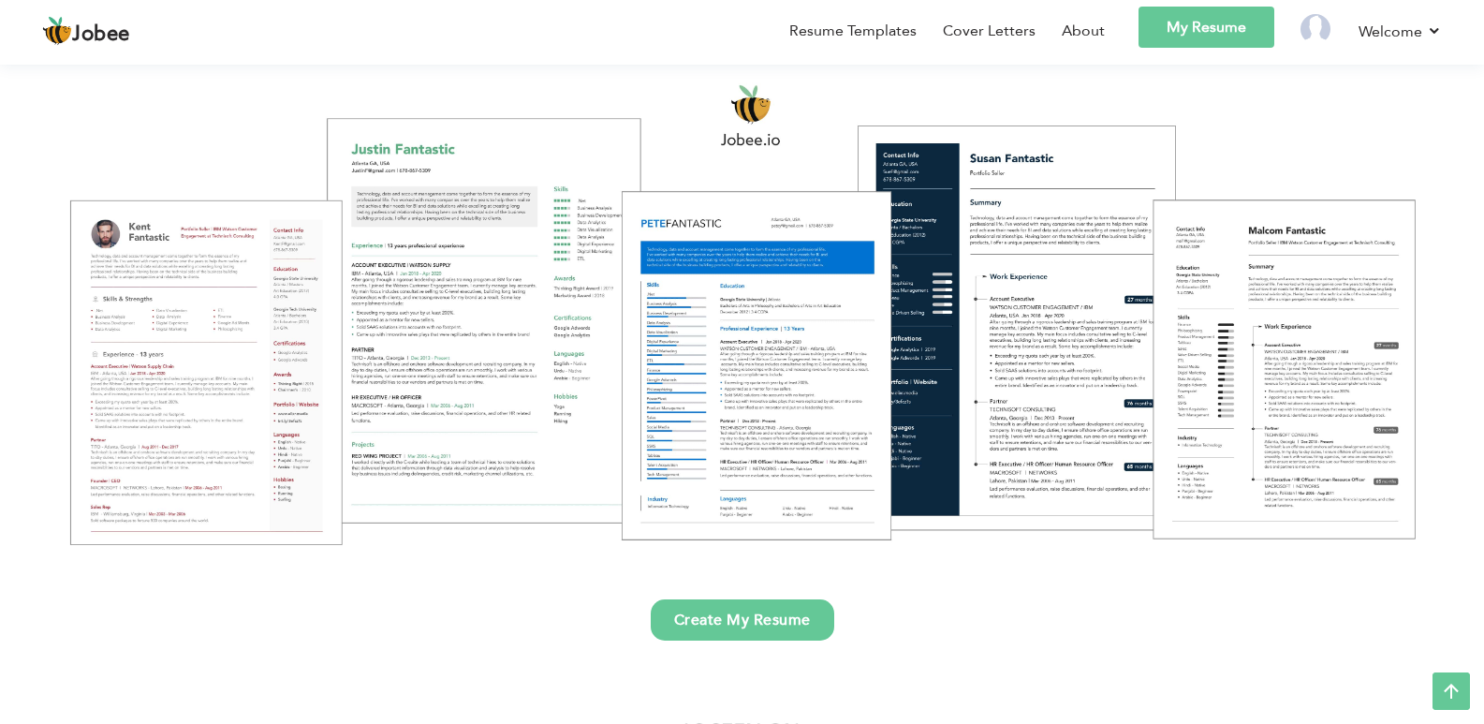
click at [164, 297] on div at bounding box center [742, 313] width 1456 height 515
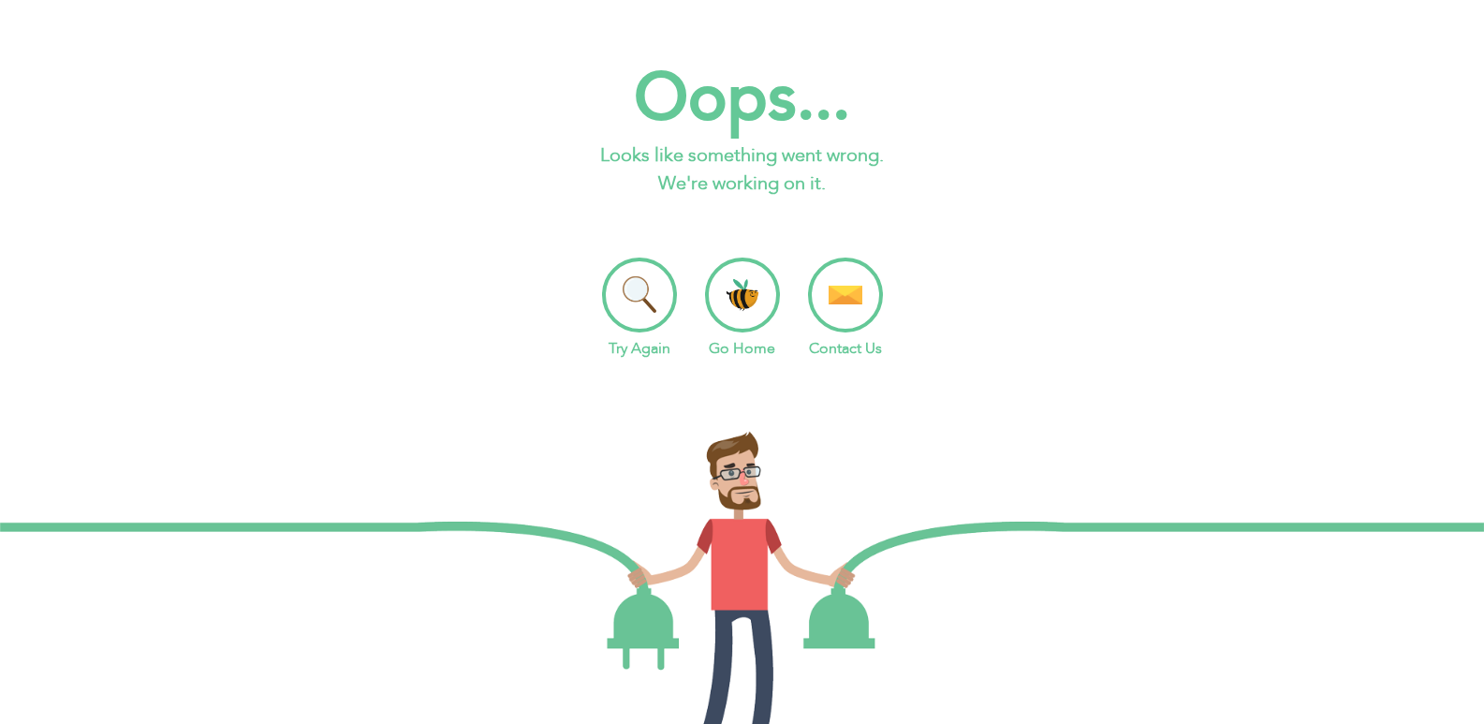
click at [760, 299] on li "Go Home" at bounding box center [742, 308] width 75 height 102
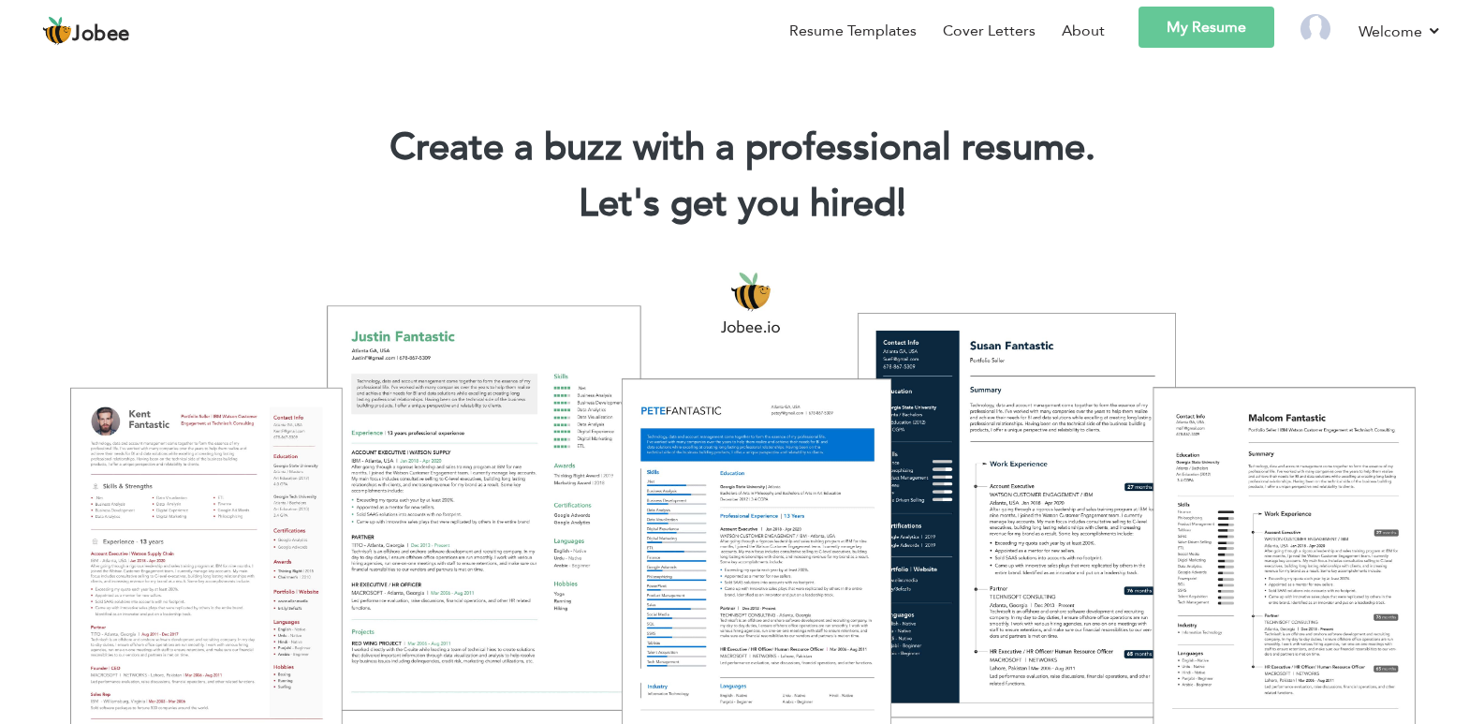
click at [196, 557] on div at bounding box center [742, 500] width 1456 height 515
